Goal: Transaction & Acquisition: Purchase product/service

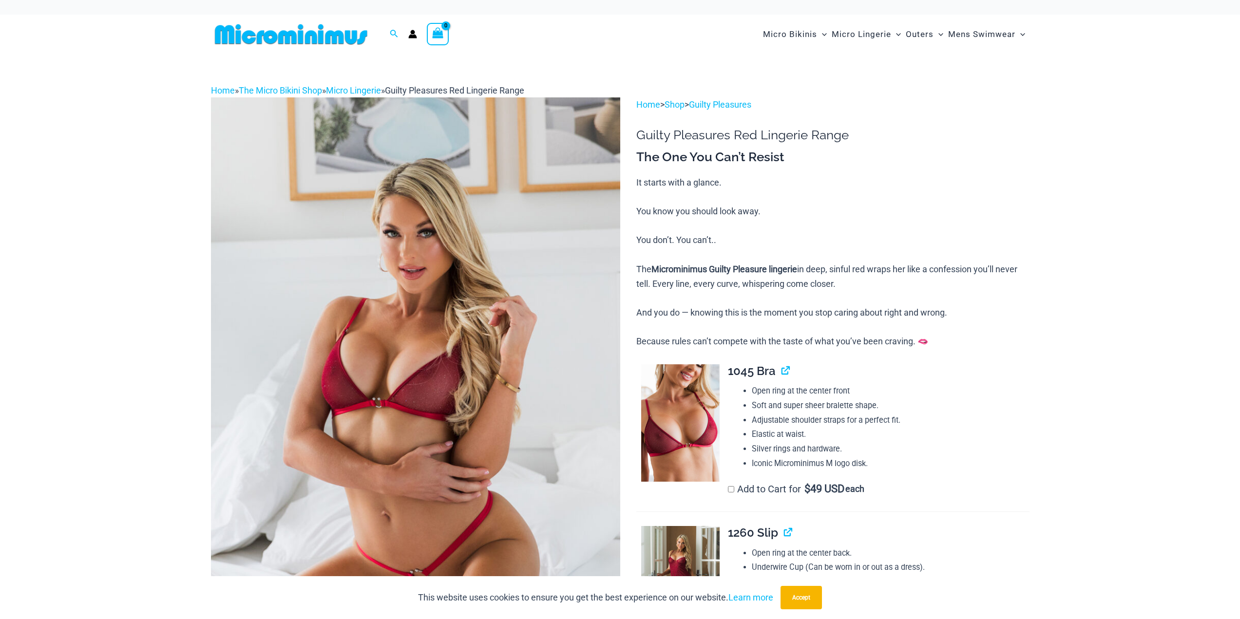
click at [316, 37] on img at bounding box center [291, 34] width 160 height 22
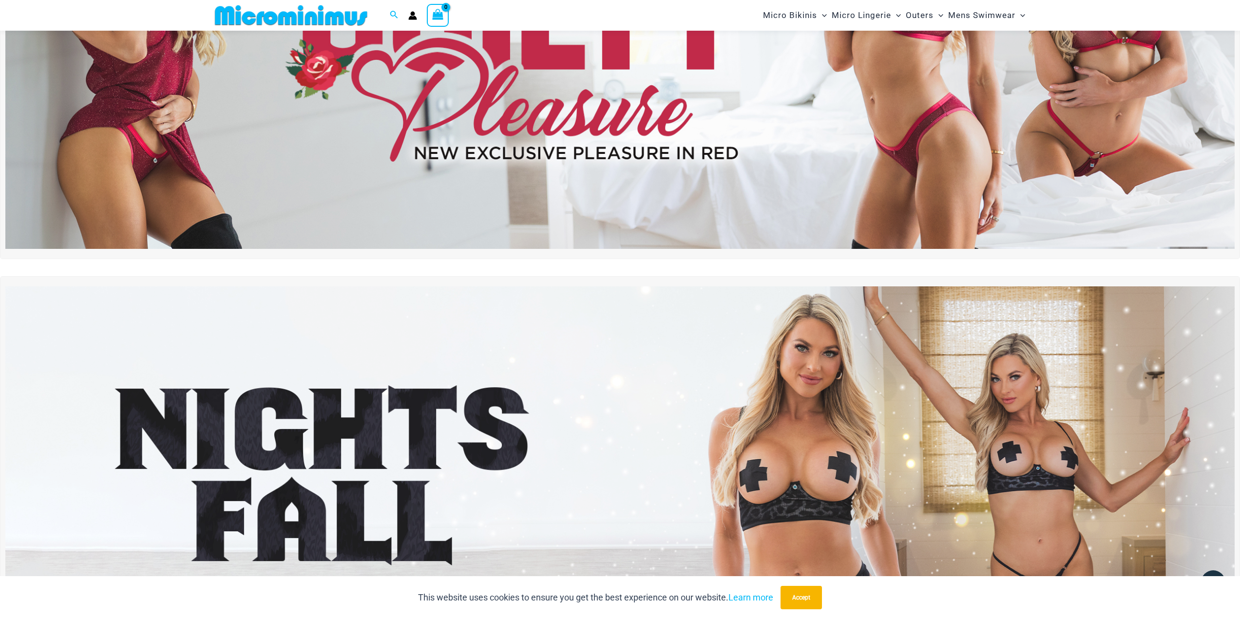
scroll to position [480, 0]
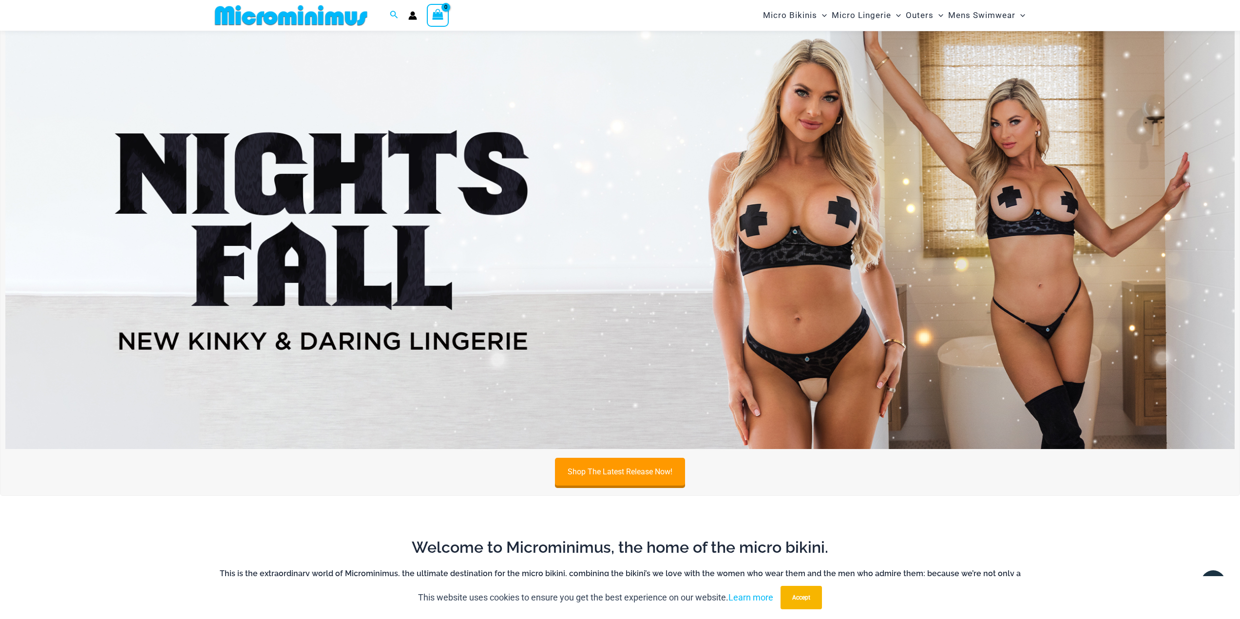
click at [476, 214] on img at bounding box center [620, 240] width 1230 height 418
